Goal: Transaction & Acquisition: Purchase product/service

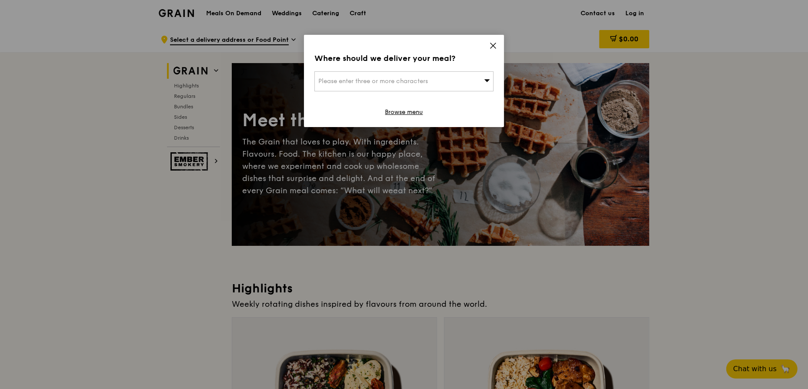
click at [386, 84] on span "Please enter three or more characters" at bounding box center [373, 80] width 110 height 7
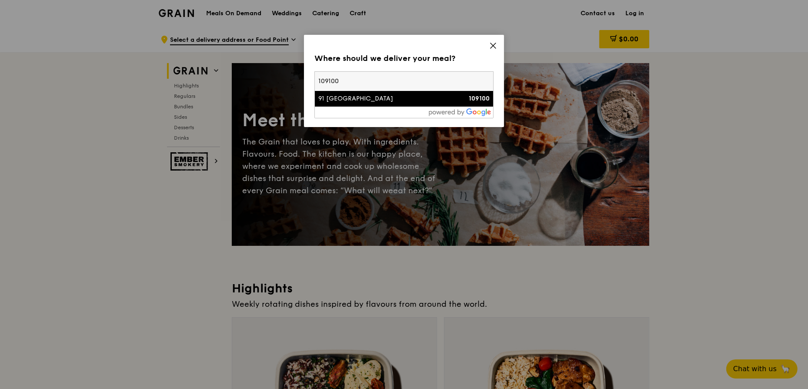
type input "109100"
click at [361, 97] on div "91 Telok Blangah Heights" at bounding box center [382, 98] width 129 height 9
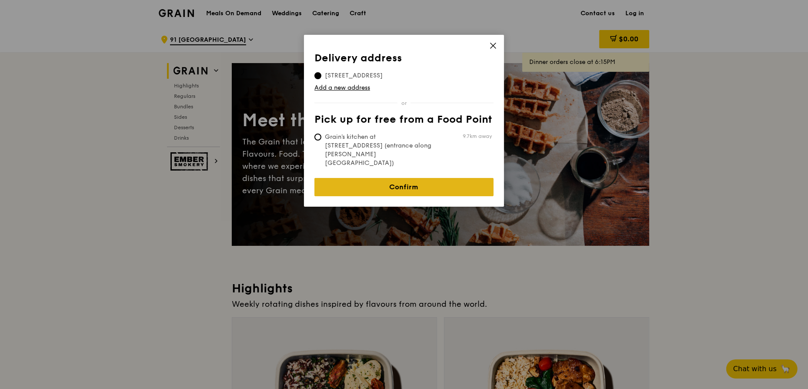
click at [394, 178] on link "Confirm" at bounding box center [403, 187] width 179 height 18
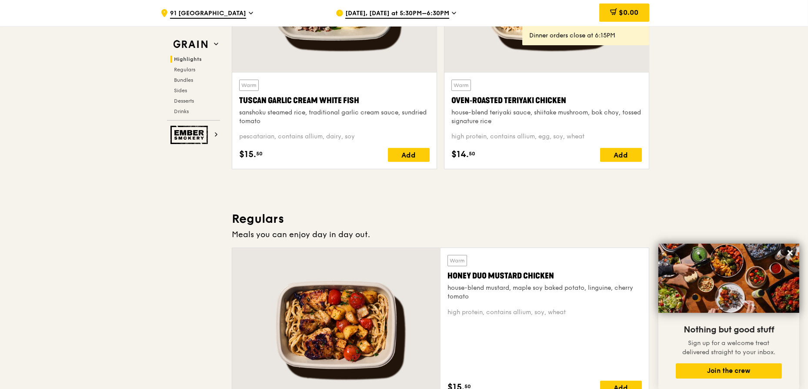
scroll to position [513, 0]
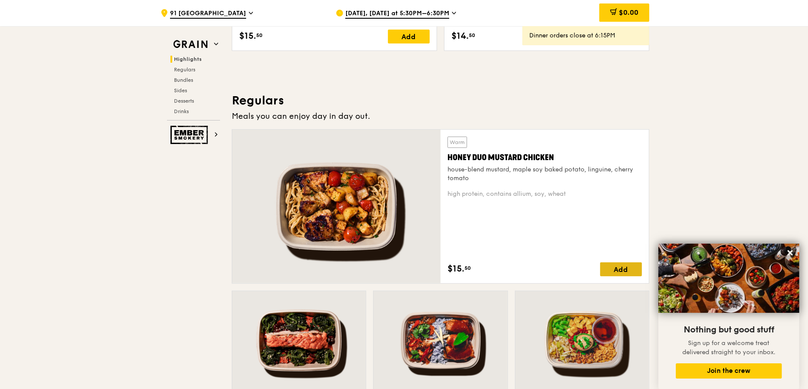
click at [611, 264] on div "Add" at bounding box center [621, 269] width 42 height 14
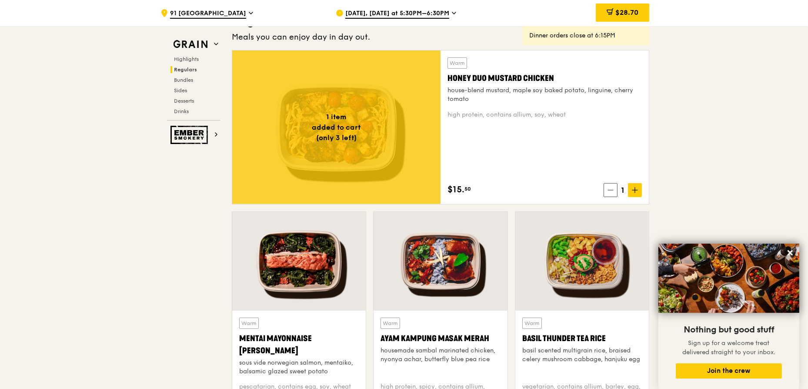
scroll to position [711, 0]
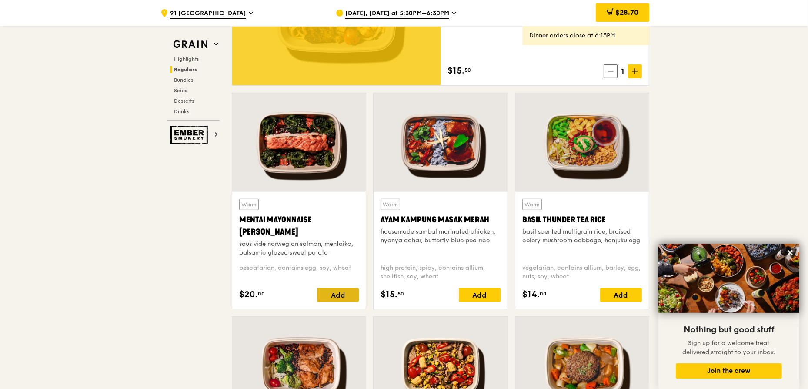
click at [332, 293] on div "Add" at bounding box center [338, 295] width 42 height 14
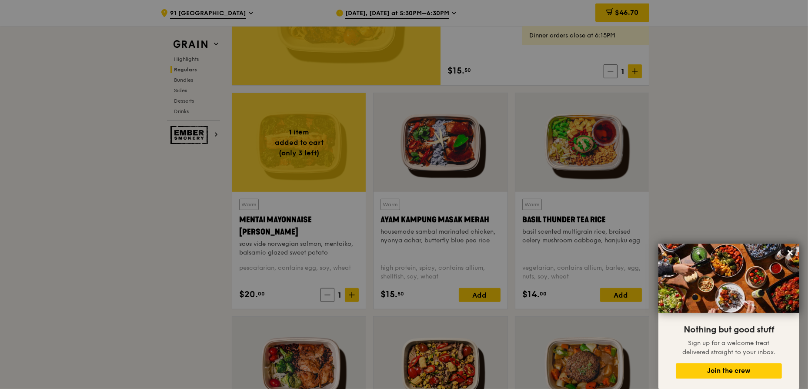
click at [355, 299] on div at bounding box center [404, 194] width 808 height 389
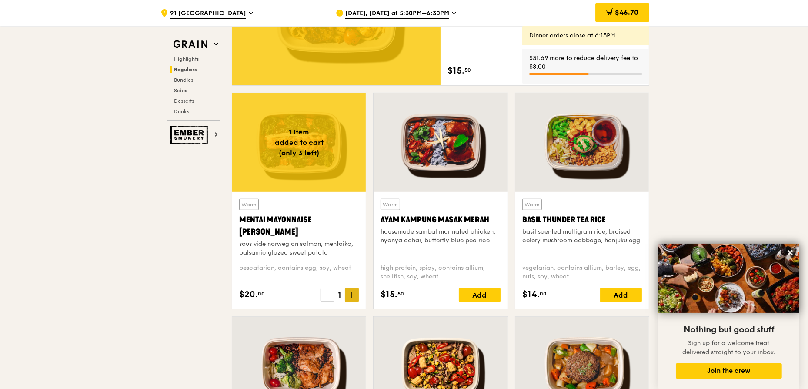
click at [355, 295] on icon at bounding box center [352, 295] width 6 height 6
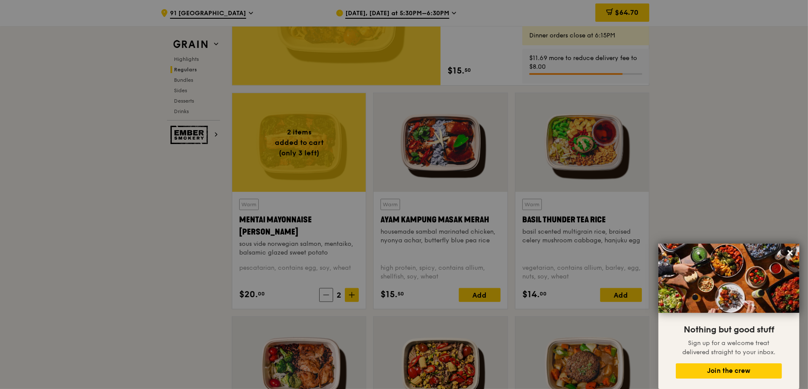
click at [465, 295] on div at bounding box center [404, 194] width 808 height 389
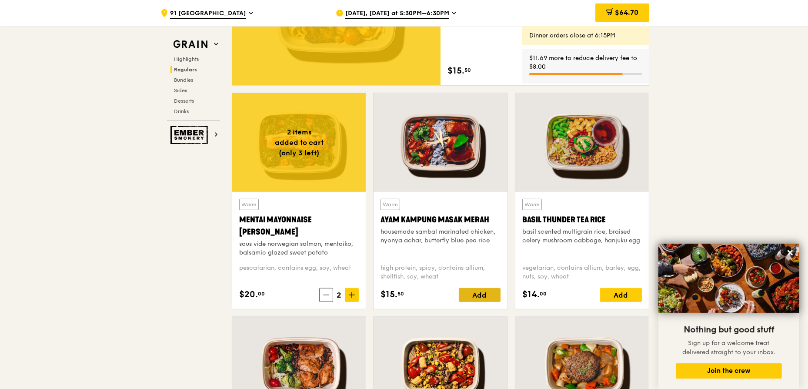
click at [472, 294] on div "Add" at bounding box center [480, 295] width 42 height 14
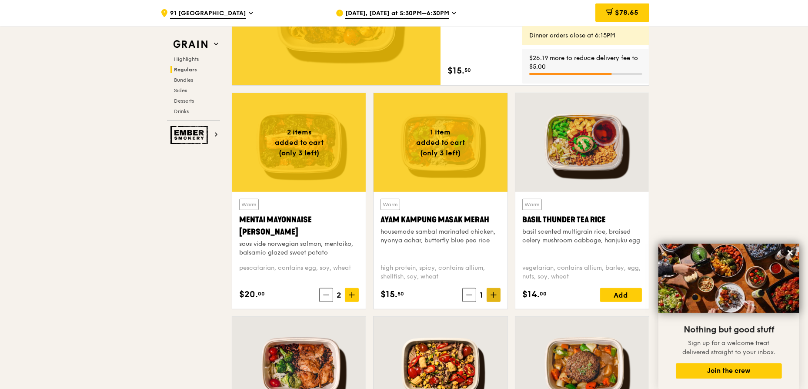
click at [495, 296] on icon at bounding box center [493, 295] width 6 height 6
click at [467, 292] on icon at bounding box center [468, 295] width 6 height 6
click at [637, 71] on icon at bounding box center [634, 71] width 5 height 0
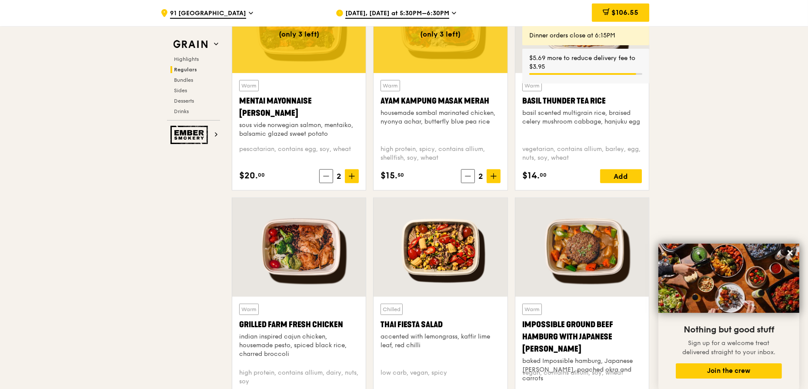
scroll to position [908, 0]
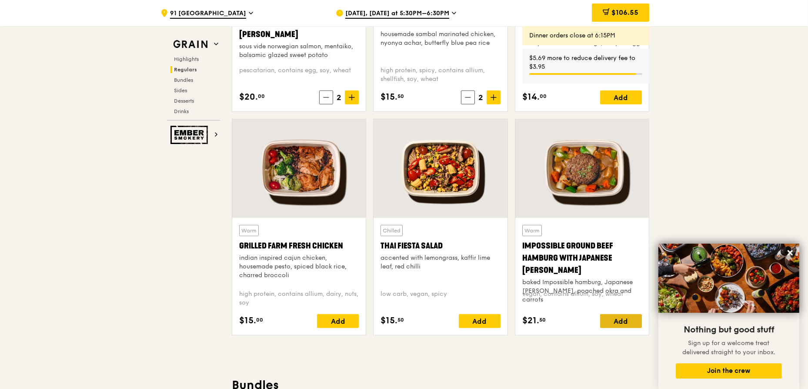
click at [607, 317] on div "Add" at bounding box center [621, 321] width 42 height 14
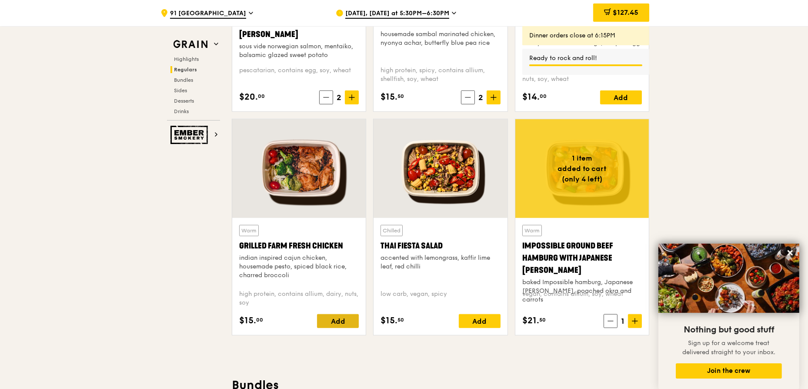
click at [342, 319] on div "Add" at bounding box center [338, 321] width 42 height 14
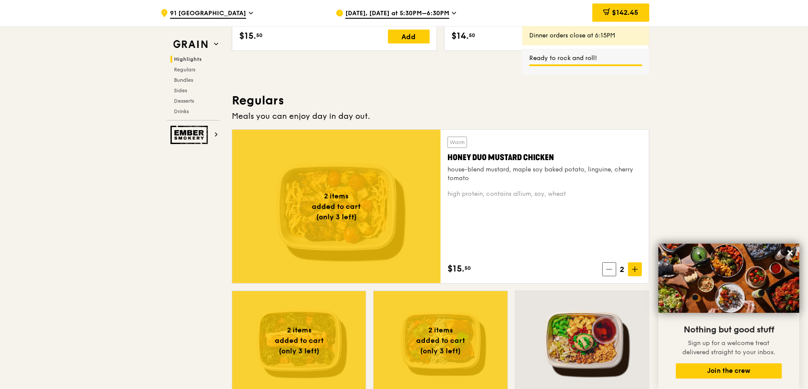
scroll to position [474, 0]
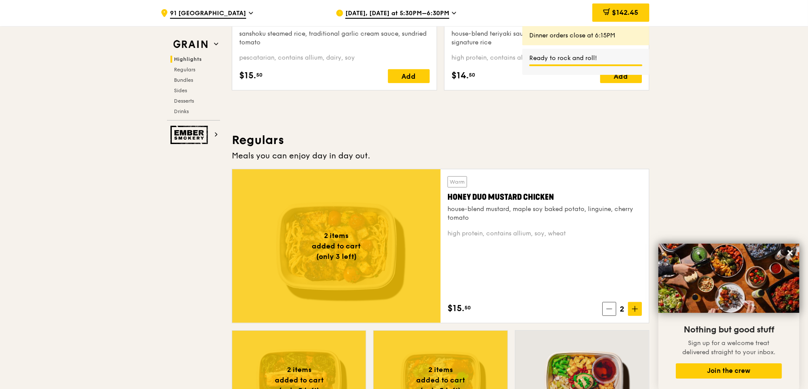
click at [410, 13] on span "Sep 5, Today at 5:30PM–6:30PM" at bounding box center [397, 14] width 104 height 10
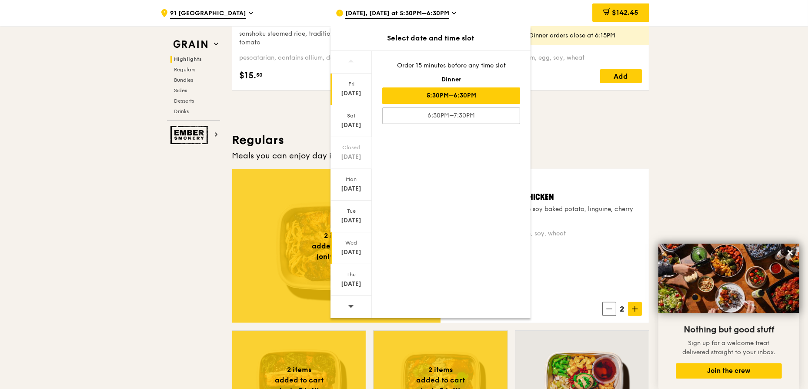
click at [347, 250] on div "Sep 10" at bounding box center [351, 252] width 39 height 9
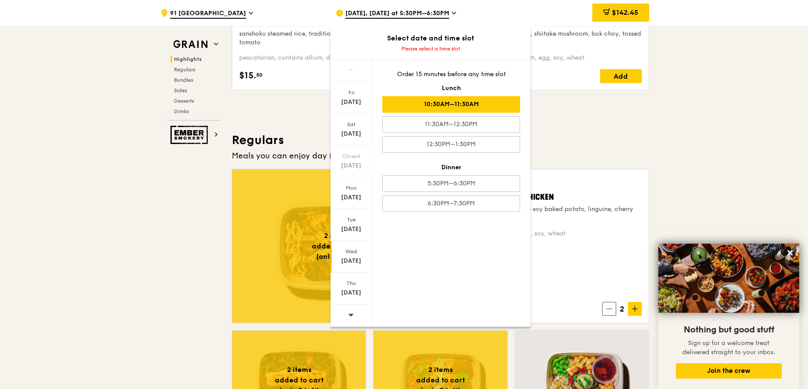
click at [473, 103] on div "10:30AM–11:30AM" at bounding box center [451, 104] width 138 height 17
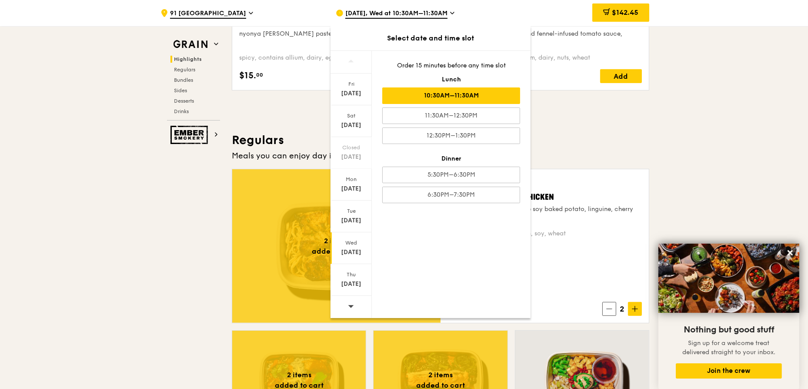
click at [578, 132] on h3 "Regulars" at bounding box center [440, 140] width 417 height 16
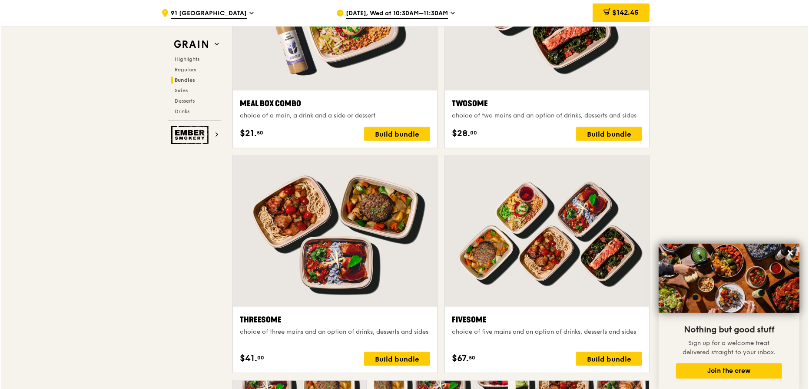
scroll to position [1304, 0]
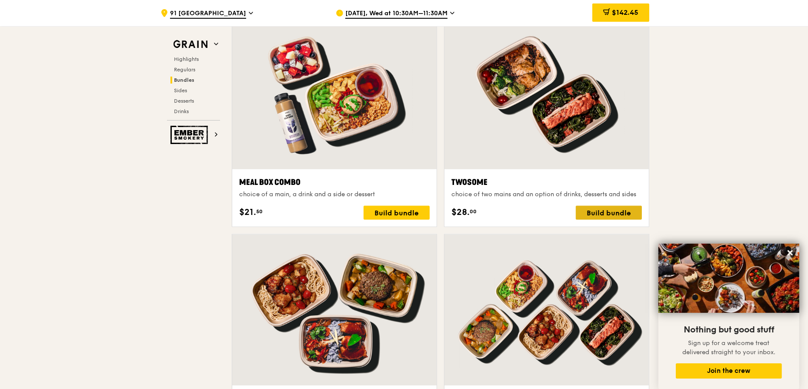
click at [593, 211] on div "Build bundle" at bounding box center [609, 213] width 66 height 14
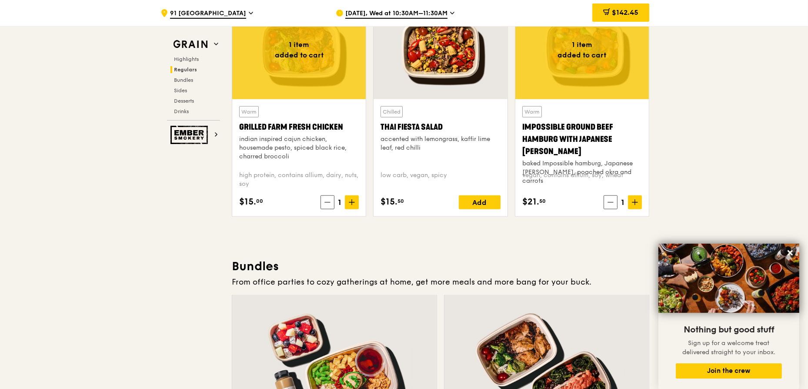
scroll to position [988, 0]
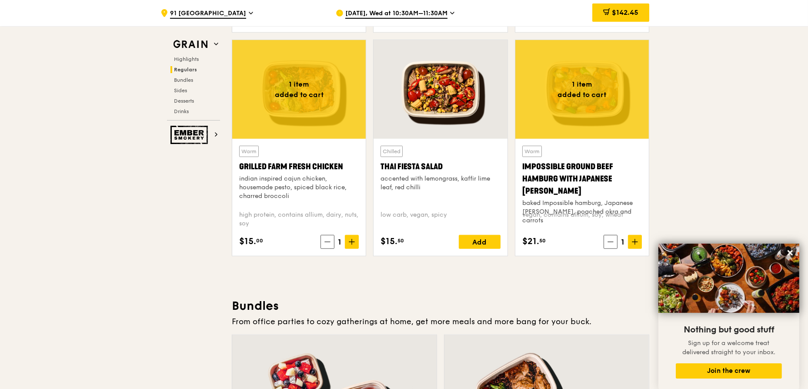
click at [332, 124] on div at bounding box center [298, 89] width 133 height 99
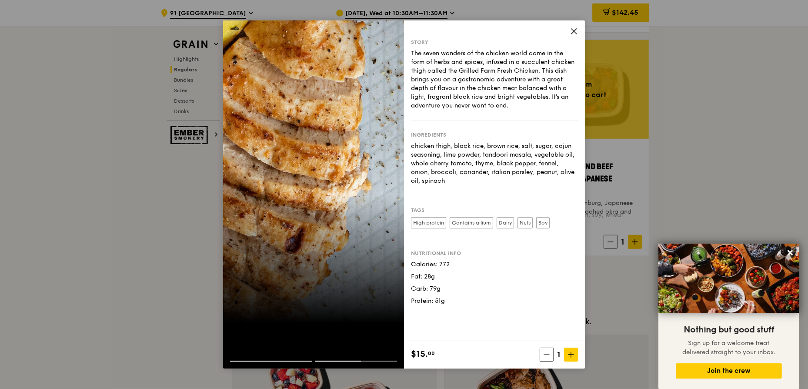
click at [574, 32] on icon at bounding box center [573, 31] width 5 height 5
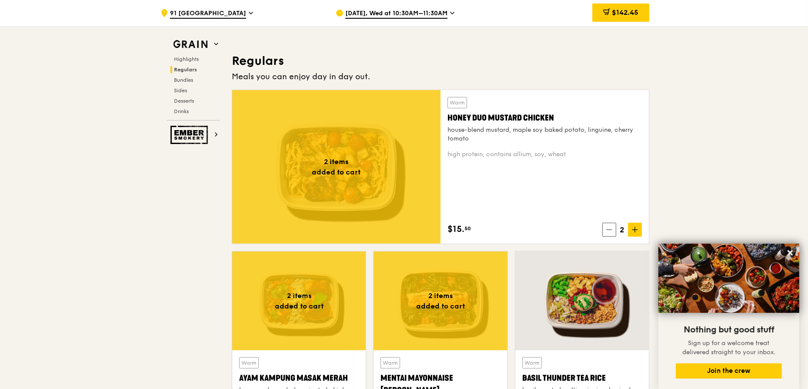
scroll to position [513, 0]
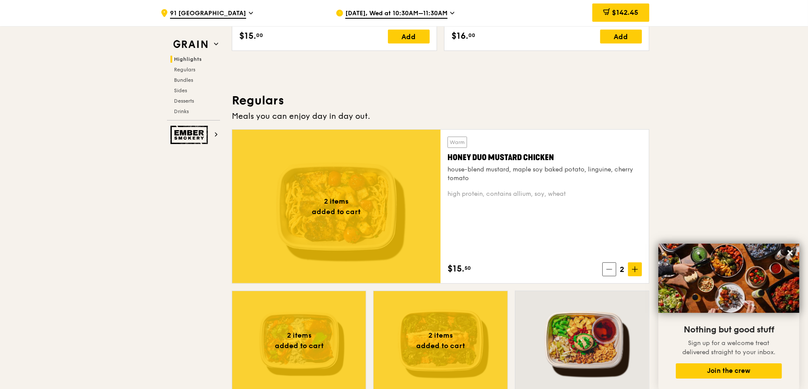
click at [497, 151] on div "Honey Duo Mustard Chicken" at bounding box center [544, 157] width 194 height 12
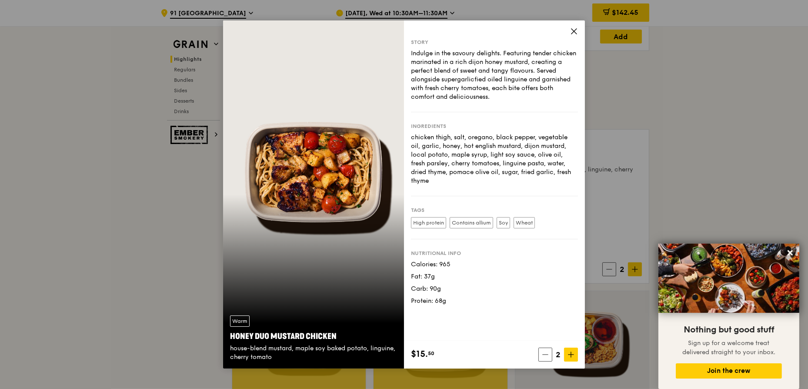
click at [572, 31] on icon at bounding box center [574, 31] width 8 height 8
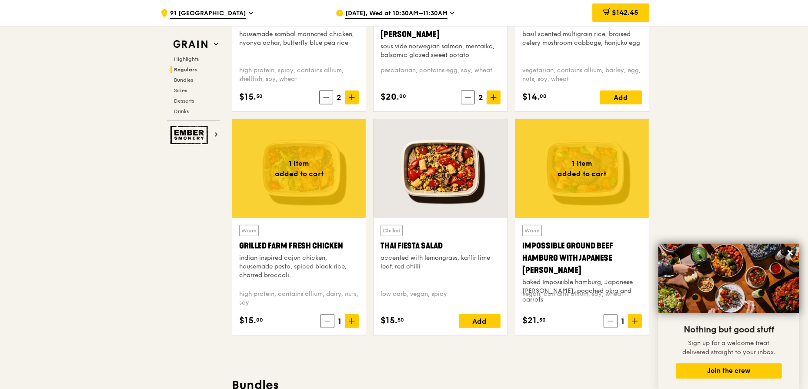
scroll to position [948, 0]
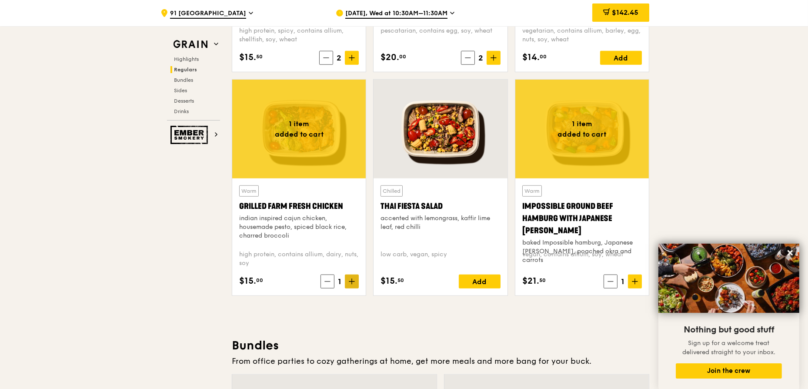
click at [348, 283] on span at bounding box center [352, 281] width 14 height 14
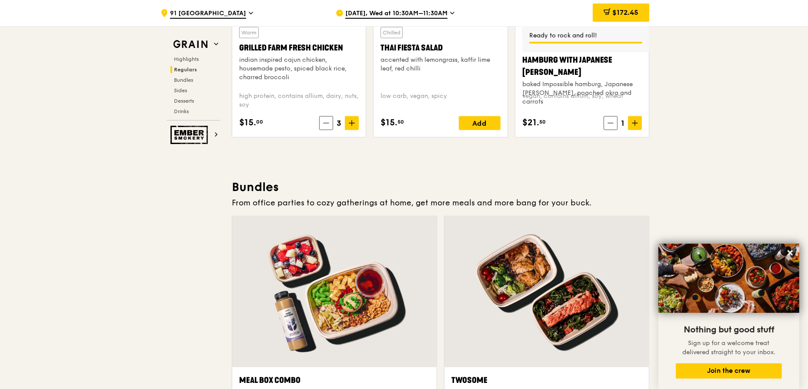
scroll to position [869, 0]
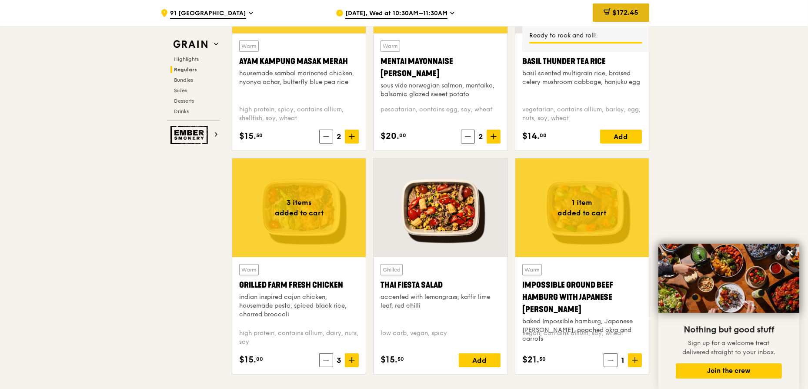
click at [622, 18] on div "$172.45" at bounding box center [620, 12] width 57 height 18
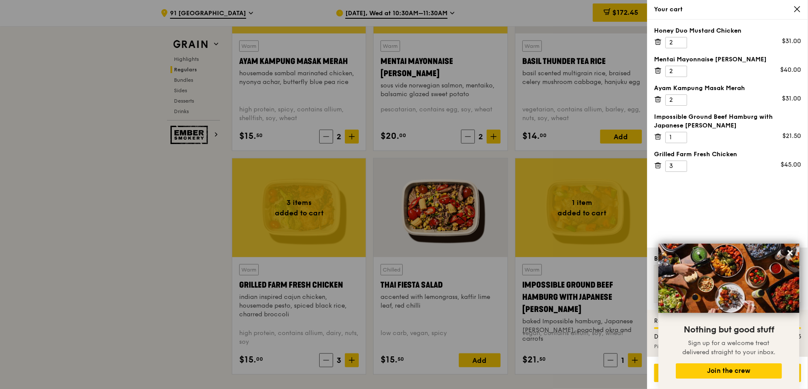
scroll to position [1015, 0]
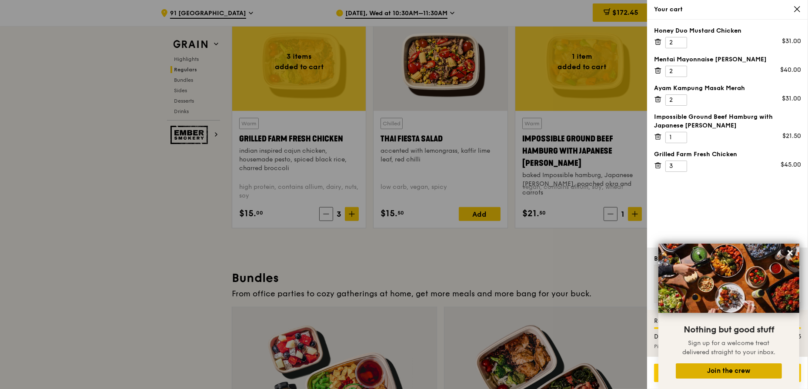
click at [702, 375] on button "Join the crew" at bounding box center [728, 370] width 106 height 15
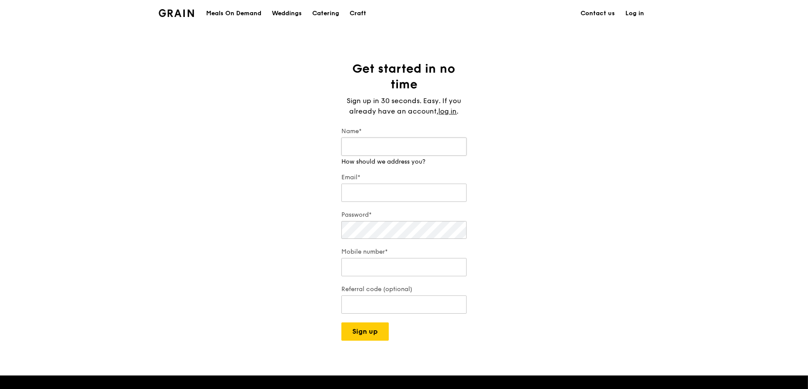
click at [423, 147] on input "Name*" at bounding box center [403, 146] width 125 height 18
type input "Chionh Boon Soo"
drag, startPoint x: 454, startPoint y: 180, endPoint x: 309, endPoint y: 179, distance: 145.6
click at [309, 179] on div "Get started in no time Sign up in 30 seconds. Easy. If you already have an acco…" at bounding box center [404, 200] width 808 height 279
type input "[EMAIL_ADDRESS][DOMAIN_NAME]"
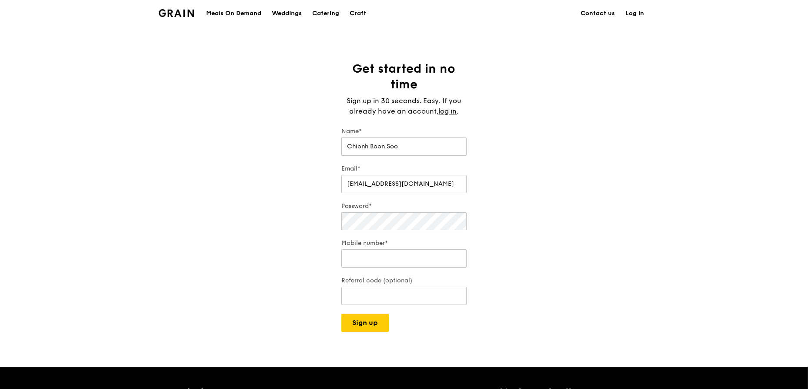
click at [282, 216] on div "Get started in no time Sign up in 30 seconds. Easy. If you already have an acco…" at bounding box center [404, 196] width 808 height 271
click at [372, 261] on input "Mobile number*" at bounding box center [403, 258] width 125 height 18
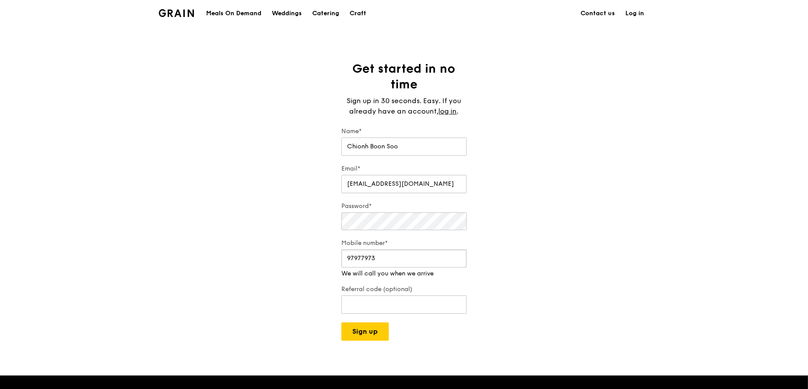
type input "97977973"
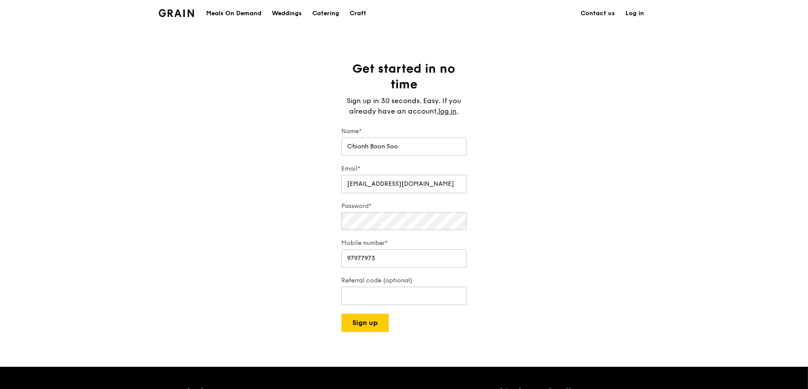
click at [301, 285] on div "Get started in no time Sign up in 30 seconds. Easy. If you already have an acco…" at bounding box center [404, 196] width 808 height 271
click at [359, 325] on button "Sign up" at bounding box center [364, 322] width 47 height 18
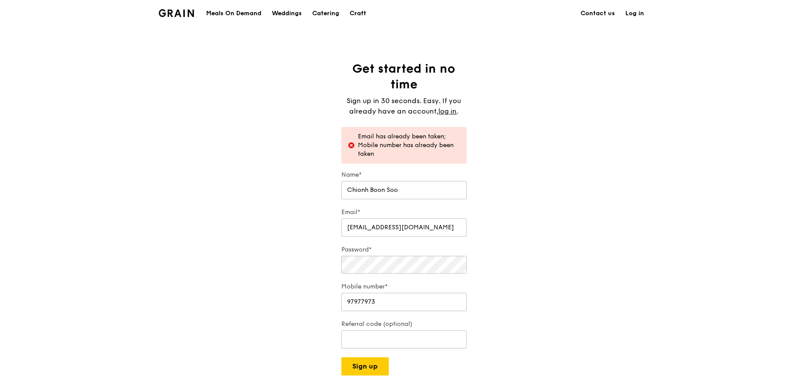
click at [635, 12] on link "Log in" at bounding box center [634, 13] width 29 height 26
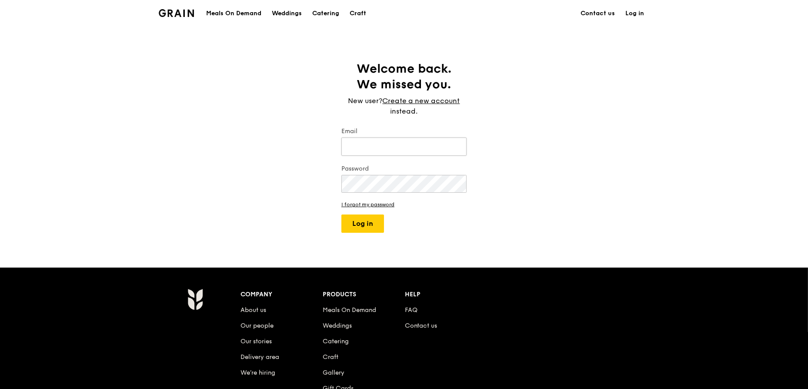
click at [409, 152] on input "Email" at bounding box center [403, 146] width 125 height 18
type input "[EMAIL_ADDRESS][DOMAIN_NAME]"
click at [345, 223] on button "Log in" at bounding box center [362, 223] width 43 height 18
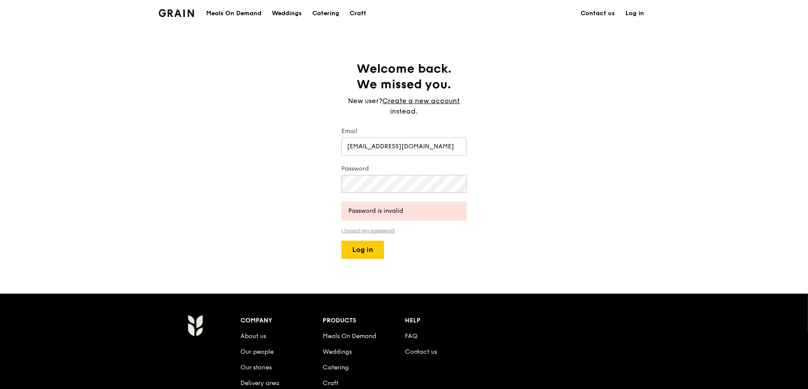
click at [344, 229] on link "I forgot my password" at bounding box center [403, 230] width 125 height 6
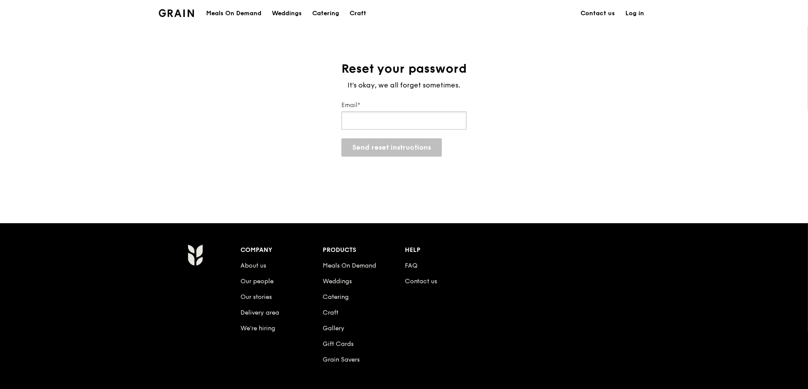
click at [438, 123] on input "Email*" at bounding box center [403, 120] width 125 height 18
type input "[EMAIL_ADDRESS][DOMAIN_NAME]"
click at [409, 146] on button "Send reset instructions" at bounding box center [391, 147] width 100 height 18
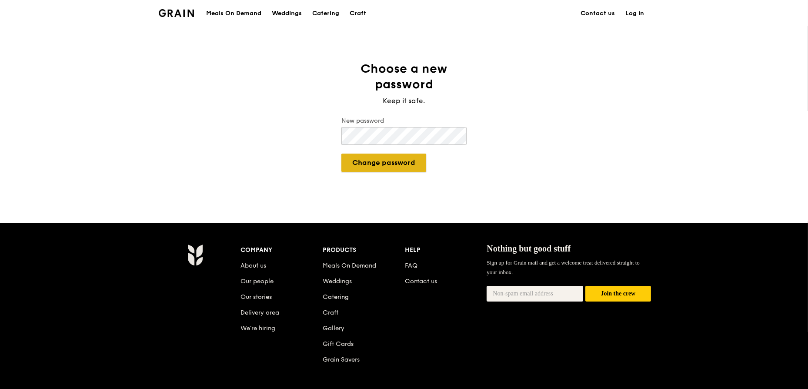
click at [385, 165] on button "Change password" at bounding box center [383, 162] width 85 height 18
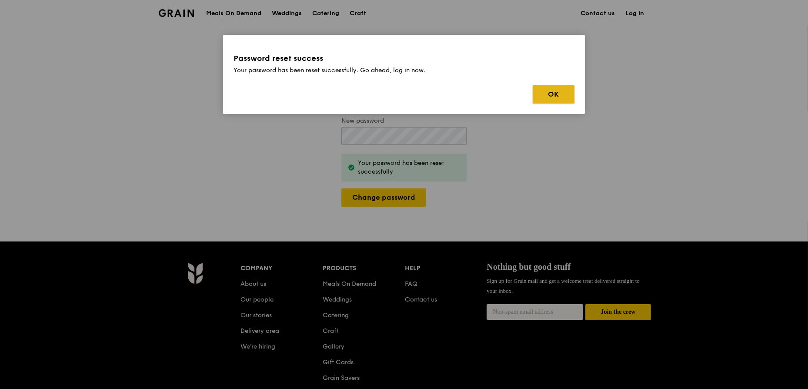
click at [561, 92] on button "OK" at bounding box center [553, 94] width 42 height 18
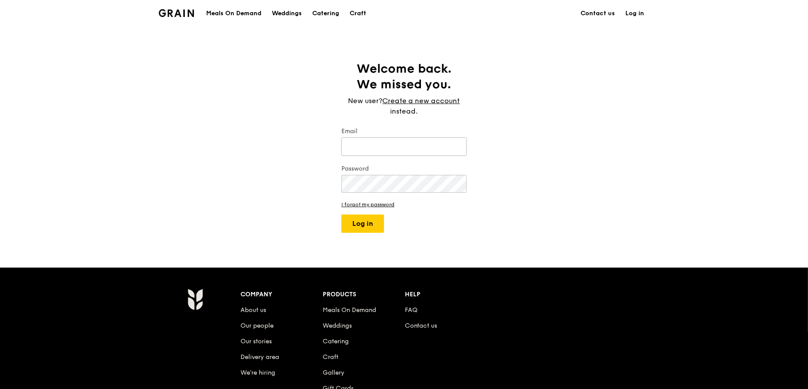
click at [373, 149] on input "Email" at bounding box center [403, 146] width 125 height 18
type input "[EMAIL_ADDRESS][DOMAIN_NAME]"
click at [365, 224] on button "Log in" at bounding box center [362, 223] width 43 height 18
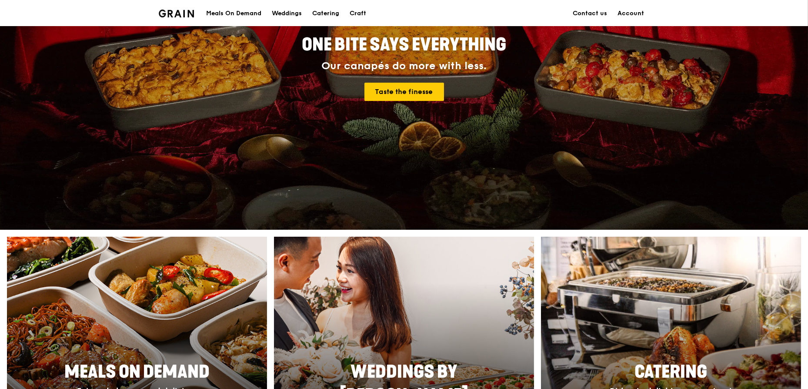
scroll to position [237, 0]
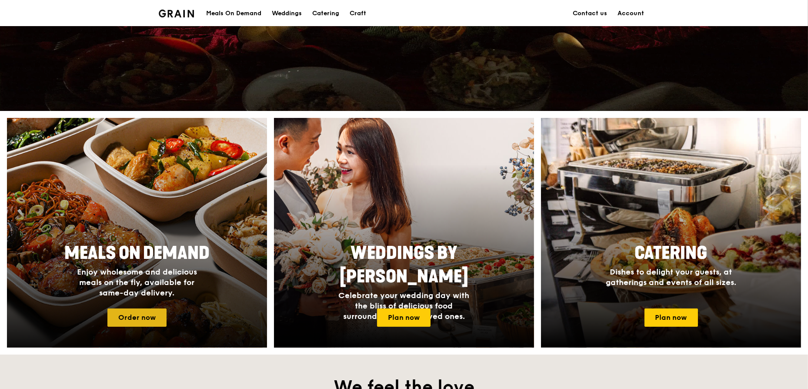
click at [131, 318] on link "Order now" at bounding box center [136, 317] width 59 height 18
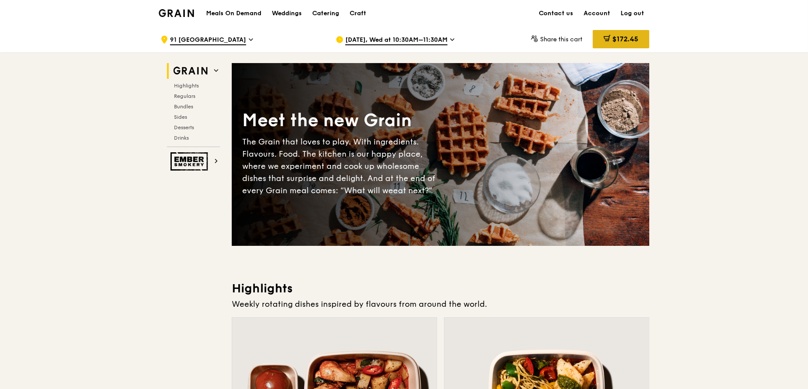
click at [620, 36] on span "$172.45" at bounding box center [625, 39] width 26 height 8
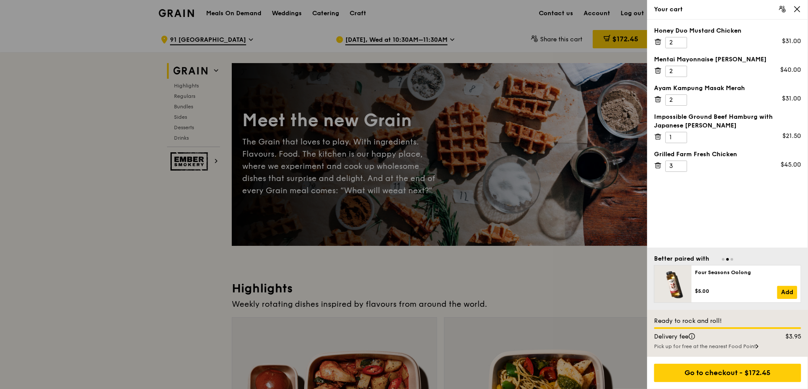
scroll to position [118, 0]
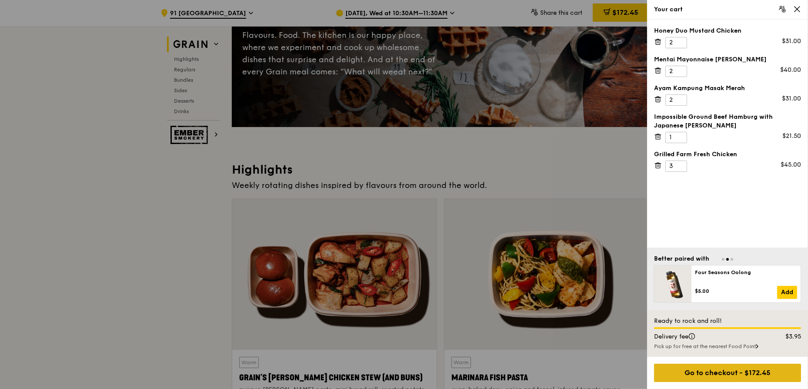
click at [705, 371] on div "Go to checkout - $172.45" at bounding box center [727, 372] width 147 height 18
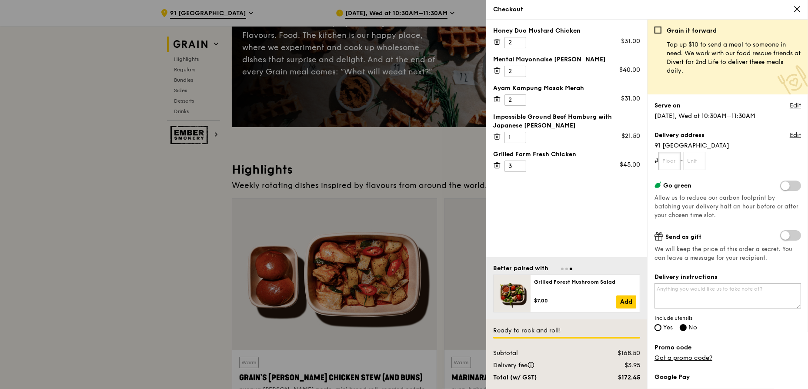
click at [675, 162] on input "text" at bounding box center [669, 161] width 22 height 18
type input "01"
click at [696, 160] on input "text" at bounding box center [694, 161] width 22 height 18
type input "01"
click at [737, 173] on div "Grain it forward Top up $10 to send a meal to someone in need. We work with our…" at bounding box center [727, 208] width 146 height 362
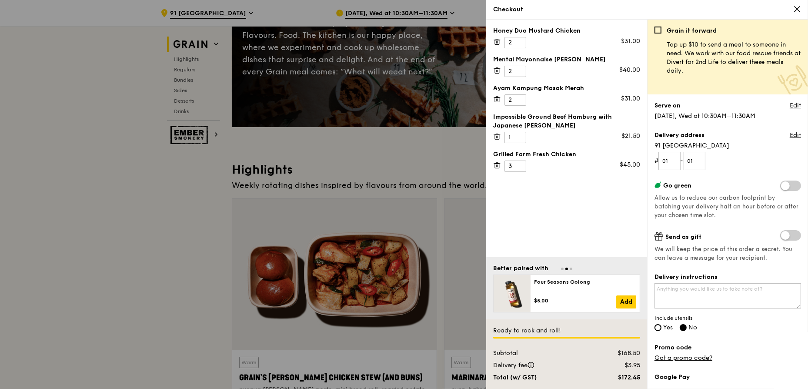
click at [786, 186] on span at bounding box center [790, 185] width 21 height 10
click at [782, 186] on input "checkbox" at bounding box center [782, 186] width 0 height 0
click at [712, 294] on textarea "Delivery instructions" at bounding box center [727, 295] width 146 height 25
type textarea "A"
type textarea "Y"
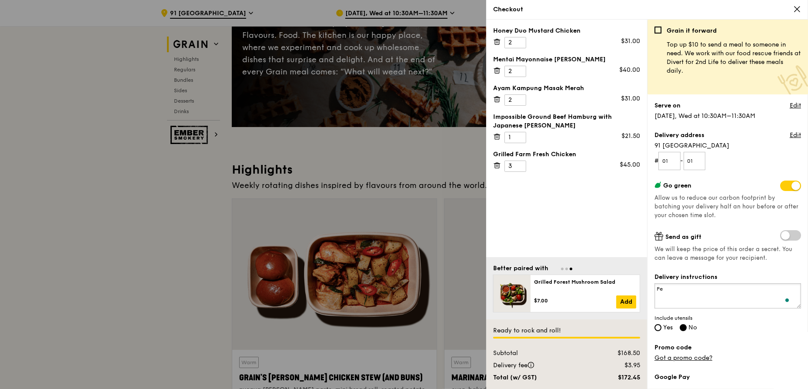
type textarea "P"
type textarea "Preferably to arrive after 11 am."
click at [655, 328] on input "Yes" at bounding box center [657, 327] width 7 height 7
radio input "true"
radio input "false"
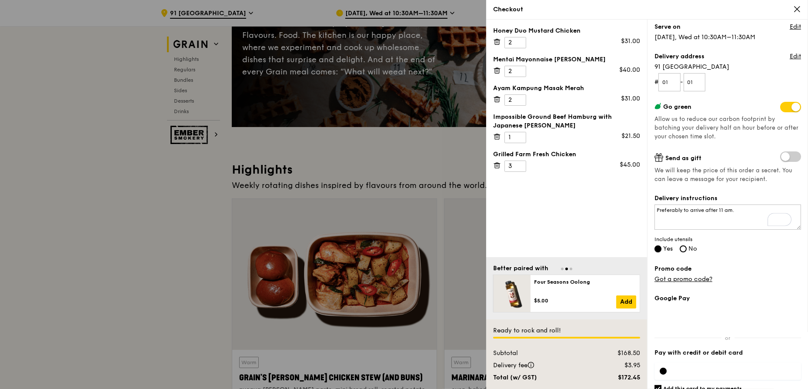
scroll to position [111, 0]
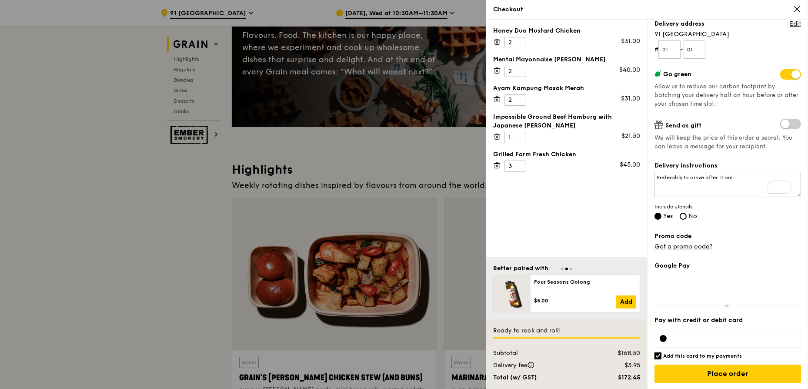
click at [771, 313] on div "Google Pay Pay with credit or debit card Add this card to my payments Ready to …" at bounding box center [727, 325] width 146 height 128
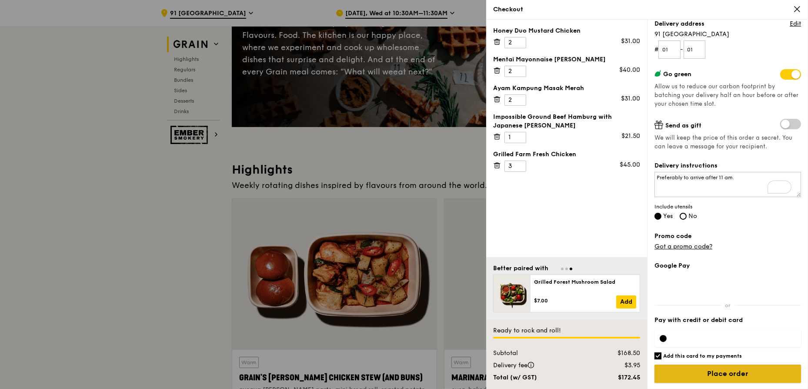
click at [748, 369] on input "Place order" at bounding box center [727, 373] width 146 height 18
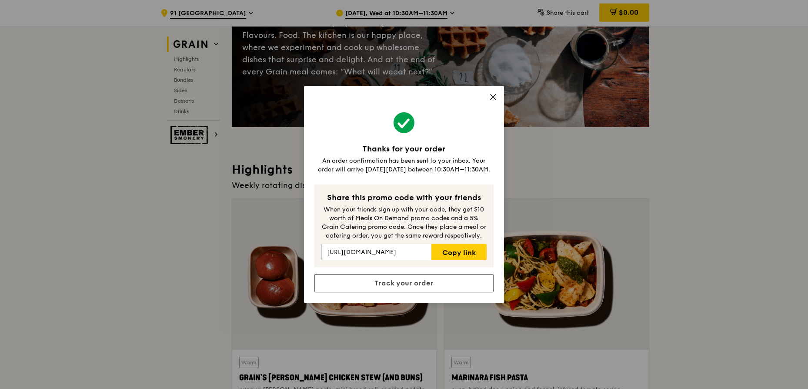
click at [498, 97] on div "Thanks for your order An order confirmation has been sent to your inbox. Your o…" at bounding box center [404, 194] width 200 height 216
click at [489, 96] on icon at bounding box center [493, 97] width 8 height 8
